Goal: Ask a question

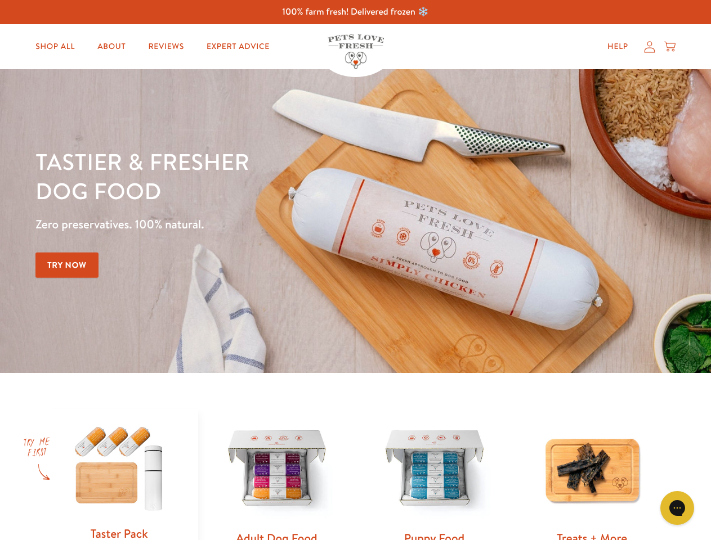
click at [355, 270] on div "Tastier & fresher dog food Zero preservatives. 100% natural. Try Now" at bounding box center [248, 221] width 427 height 149
click at [677, 508] on icon "Gorgias live chat" at bounding box center [676, 508] width 11 height 11
